Goal: Task Accomplishment & Management: Use online tool/utility

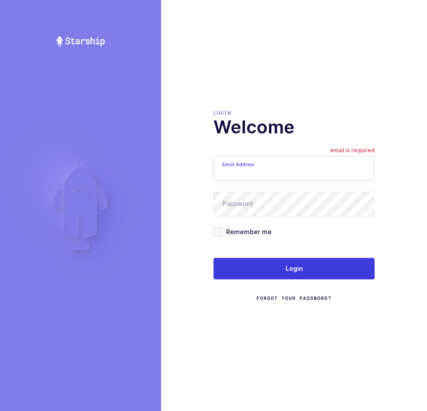
click at [272, 179] on input "Email Address" at bounding box center [293, 168] width 161 height 25
type input "Z"
type input "[EMAIL_ADDRESS][DOMAIN_NAME]"
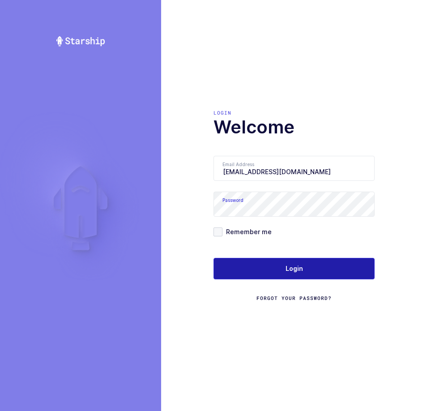
click at [307, 258] on button "Login" at bounding box center [293, 268] width 161 height 21
click at [307, 270] on button "Login" at bounding box center [293, 268] width 161 height 21
